Goal: Task Accomplishment & Management: Manage account settings

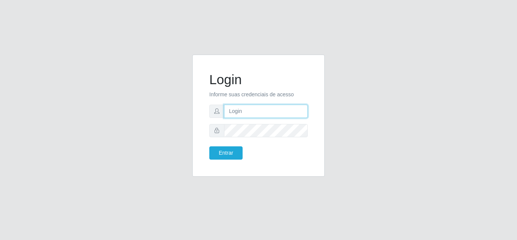
click at [245, 111] on input "text" at bounding box center [266, 111] width 84 height 13
type input "70520630424"
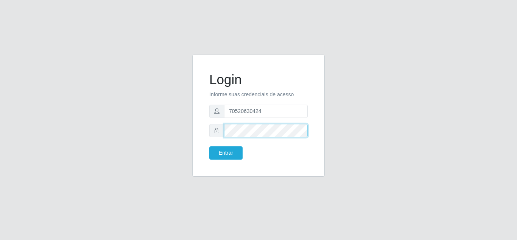
click at [209, 146] on button "Entrar" at bounding box center [225, 152] width 33 height 13
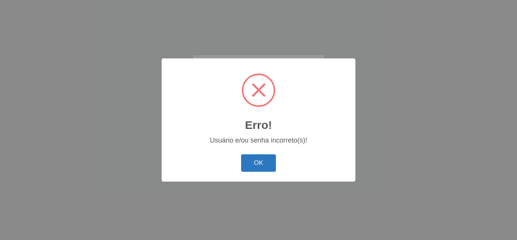
click at [270, 156] on button "OK" at bounding box center [258, 163] width 35 height 18
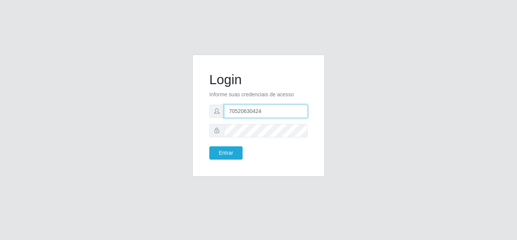
drag, startPoint x: 274, startPoint y: 116, endPoint x: 216, endPoint y: 119, distance: 58.4
click at [216, 119] on form "Login Informe suas credenciais de acesso 70520630424 Entrar" at bounding box center [258, 116] width 98 height 88
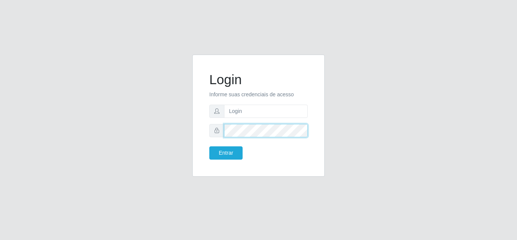
click at [184, 132] on div "Login Informe suas credenciais de acesso Entrar" at bounding box center [259, 120] width 432 height 131
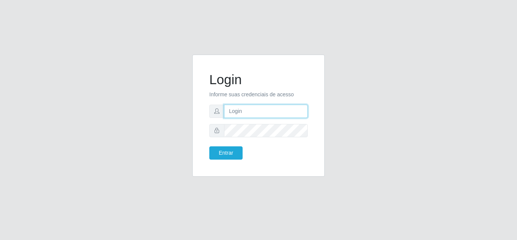
click at [257, 113] on input "text" at bounding box center [266, 111] width 84 height 13
type input "84987136992"
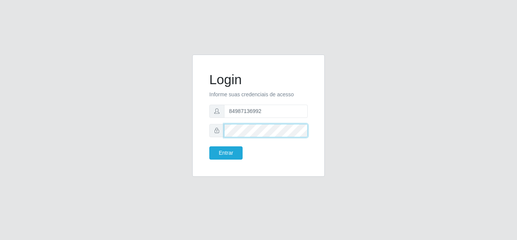
click at [209, 146] on button "Entrar" at bounding box center [225, 152] width 33 height 13
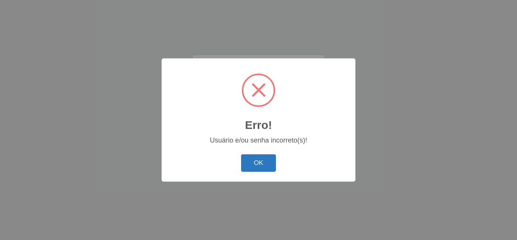
click at [258, 155] on button "OK" at bounding box center [258, 163] width 35 height 18
